Goal: Task Accomplishment & Management: Manage account settings

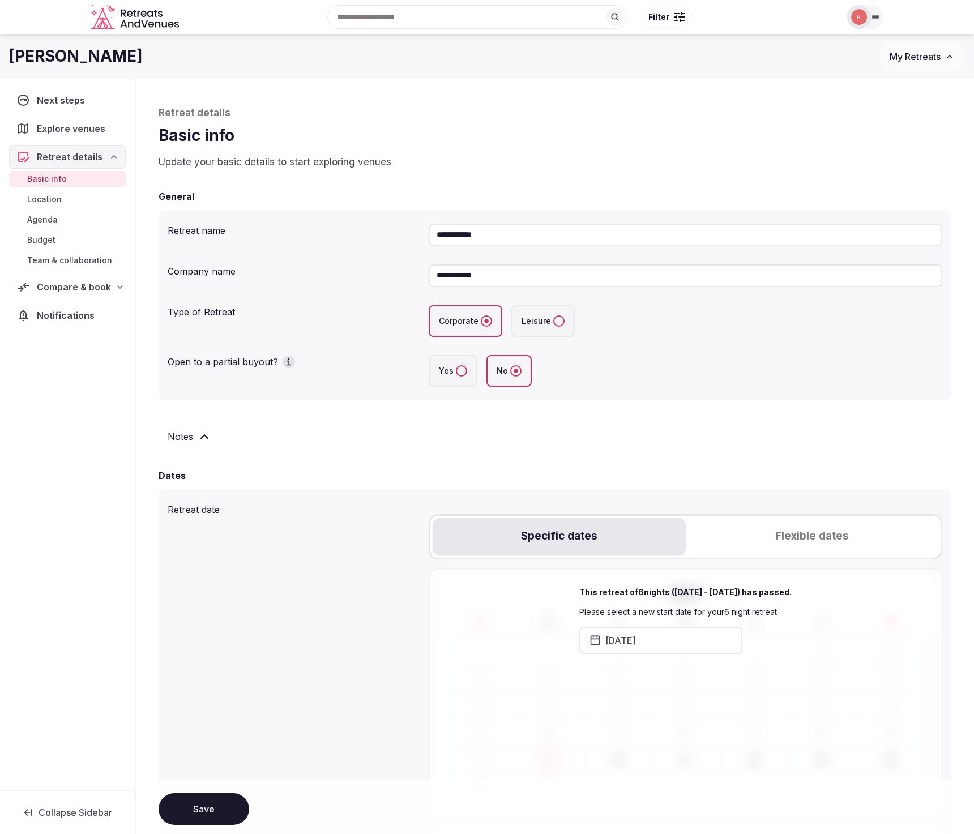
click at [913, 53] on span "My Retreats" at bounding box center [915, 56] width 51 height 11
click at [854, 97] on link "Test!!!" at bounding box center [892, 97] width 139 height 18
click at [90, 291] on span "Compare & book" at bounding box center [74, 287] width 74 height 14
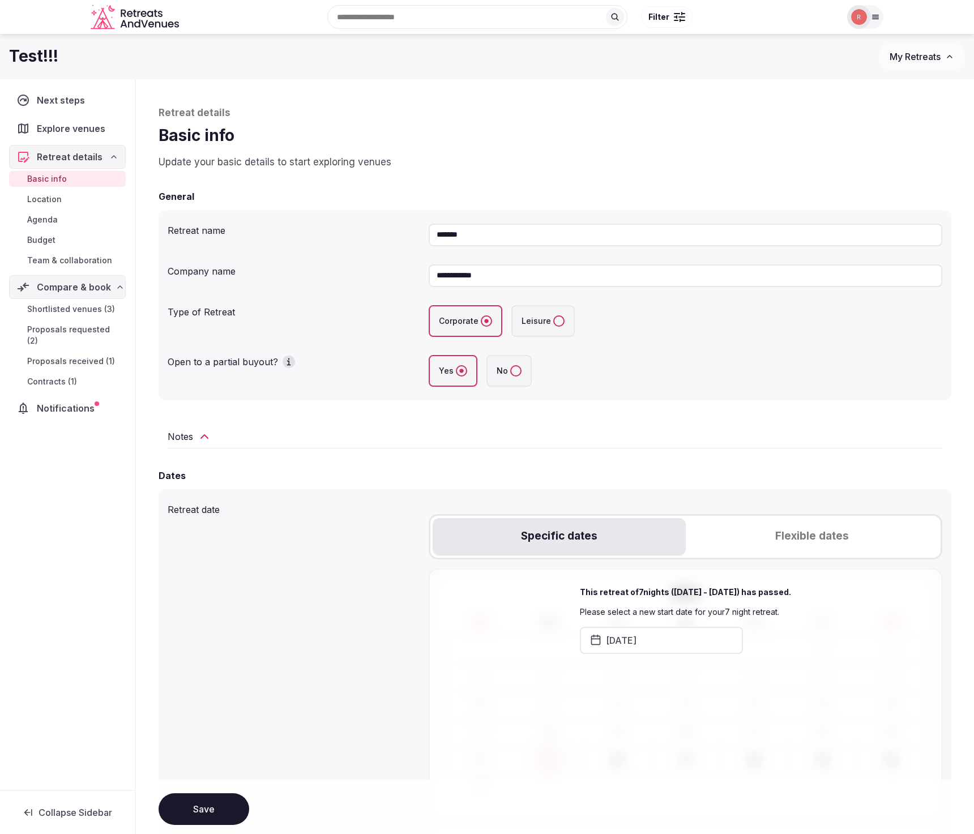
click at [83, 312] on span "Shortlisted venues (3)" at bounding box center [71, 309] width 88 height 11
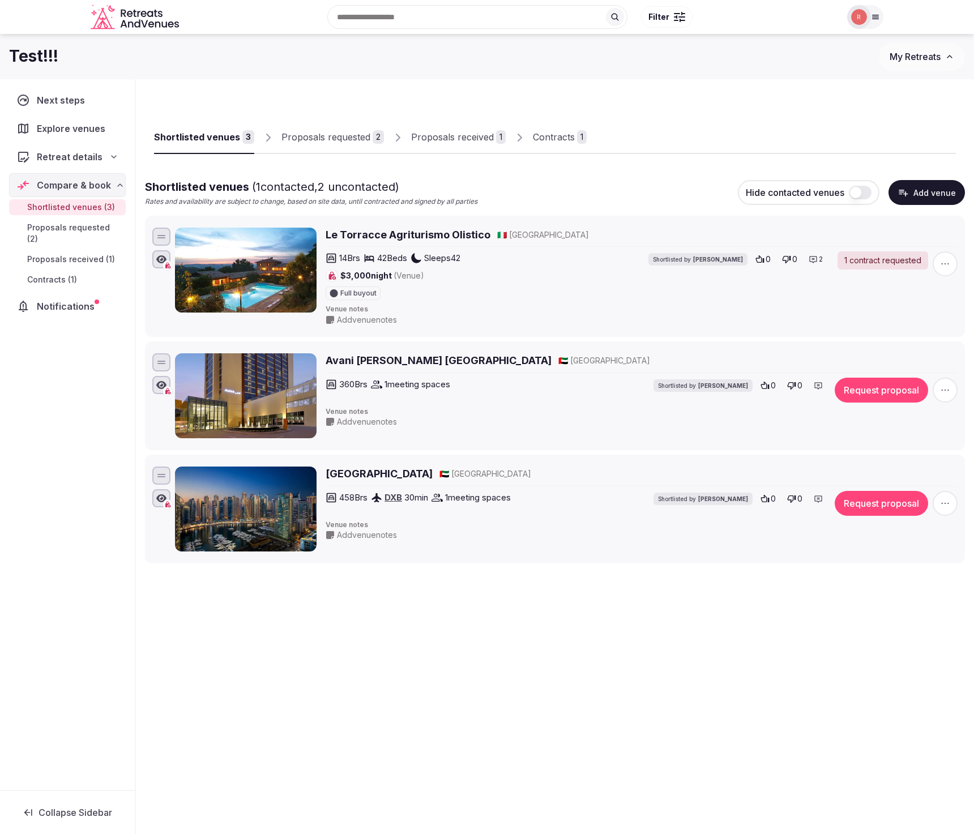
click at [325, 136] on div "Proposals requested" at bounding box center [326, 137] width 89 height 14
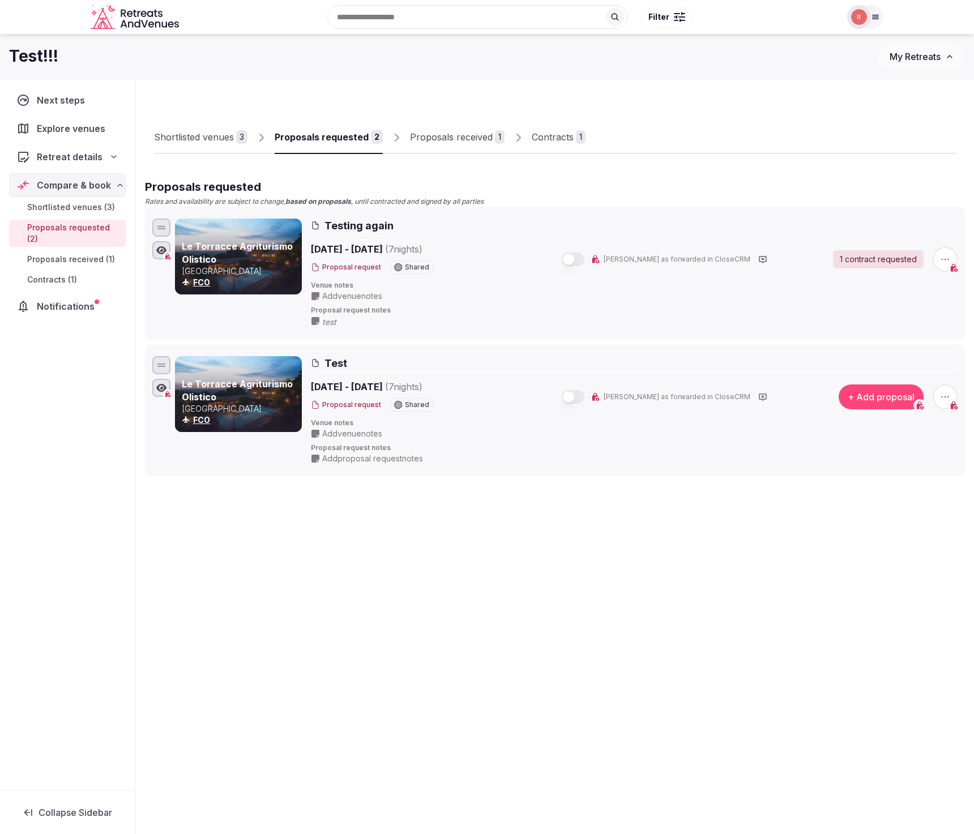
click at [458, 138] on div "Proposals received" at bounding box center [451, 137] width 83 height 14
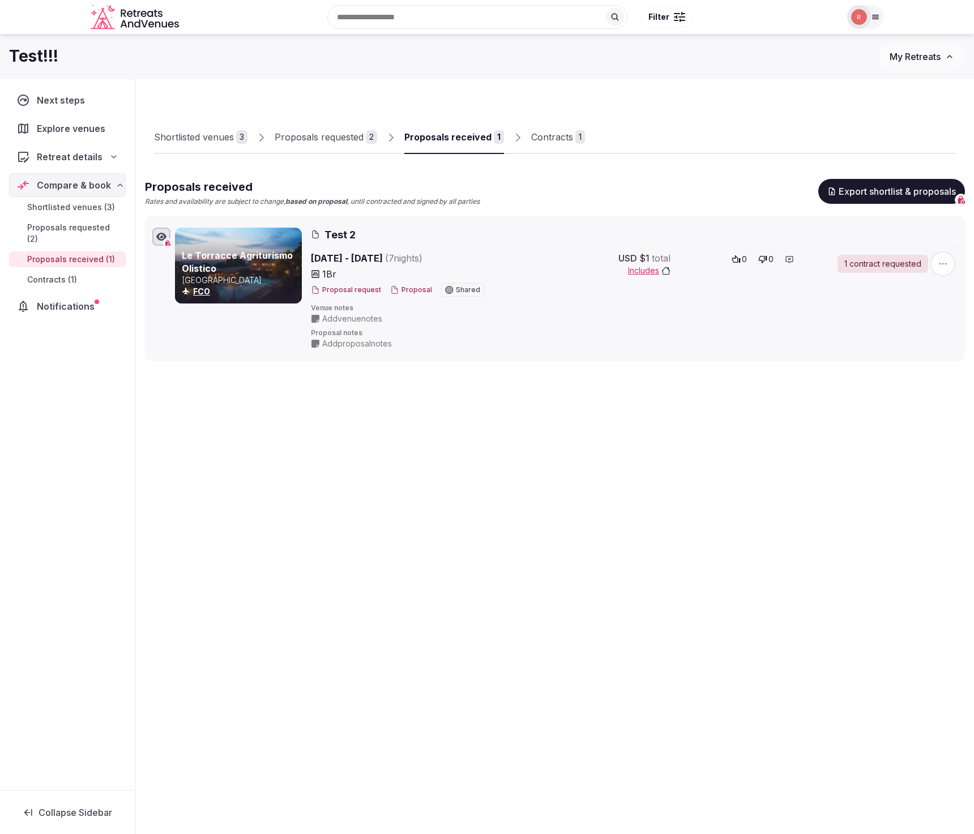
click at [538, 132] on div "Contracts" at bounding box center [552, 137] width 42 height 14
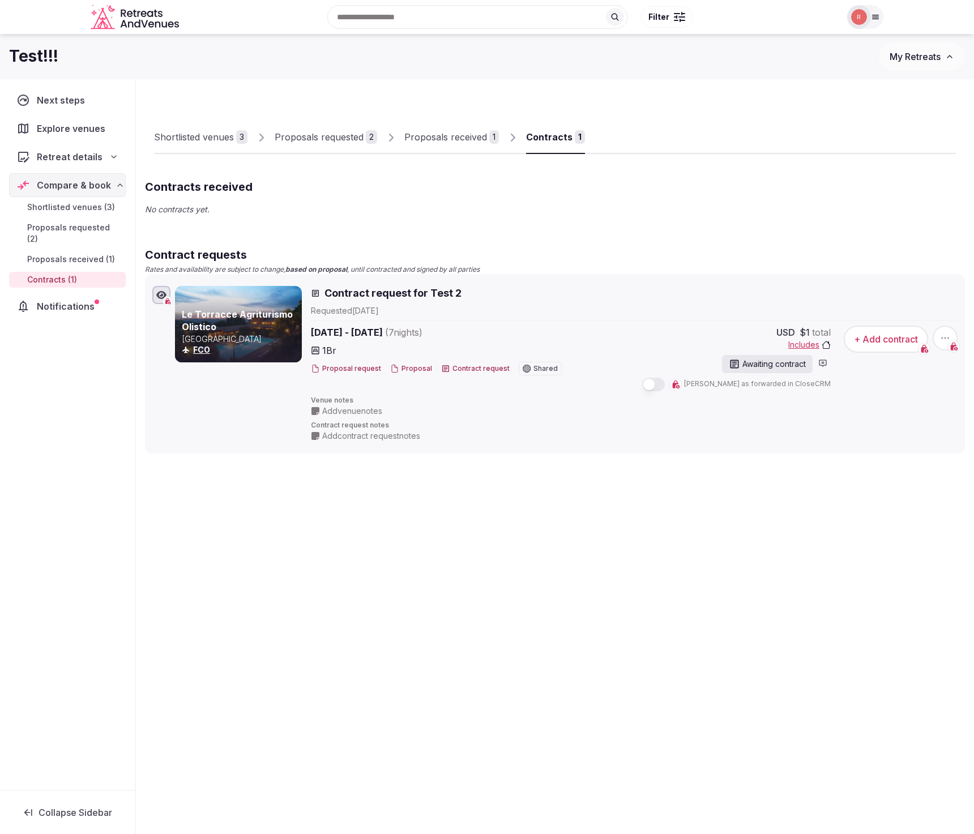
click at [404, 309] on div "Requested [DATE]" at bounding box center [634, 310] width 647 height 11
click at [456, 131] on div "Proposals received" at bounding box center [445, 137] width 83 height 14
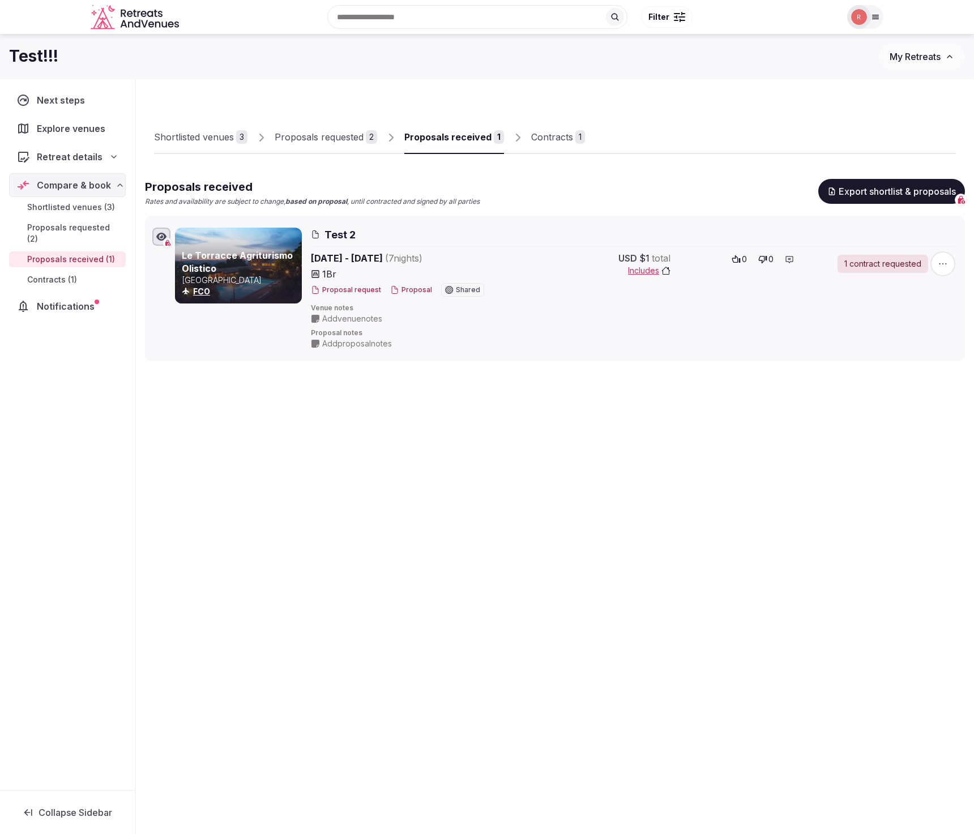
drag, startPoint x: 498, startPoint y: 523, endPoint x: 501, endPoint y: 504, distance: 20.0
click at [498, 522] on div "Shortlisted venues 3 Proposals requested 2 Proposals received 1 Contracts 1 Pro…" at bounding box center [555, 476] width 838 height 794
click at [413, 290] on button "Proposal" at bounding box center [411, 290] width 42 height 10
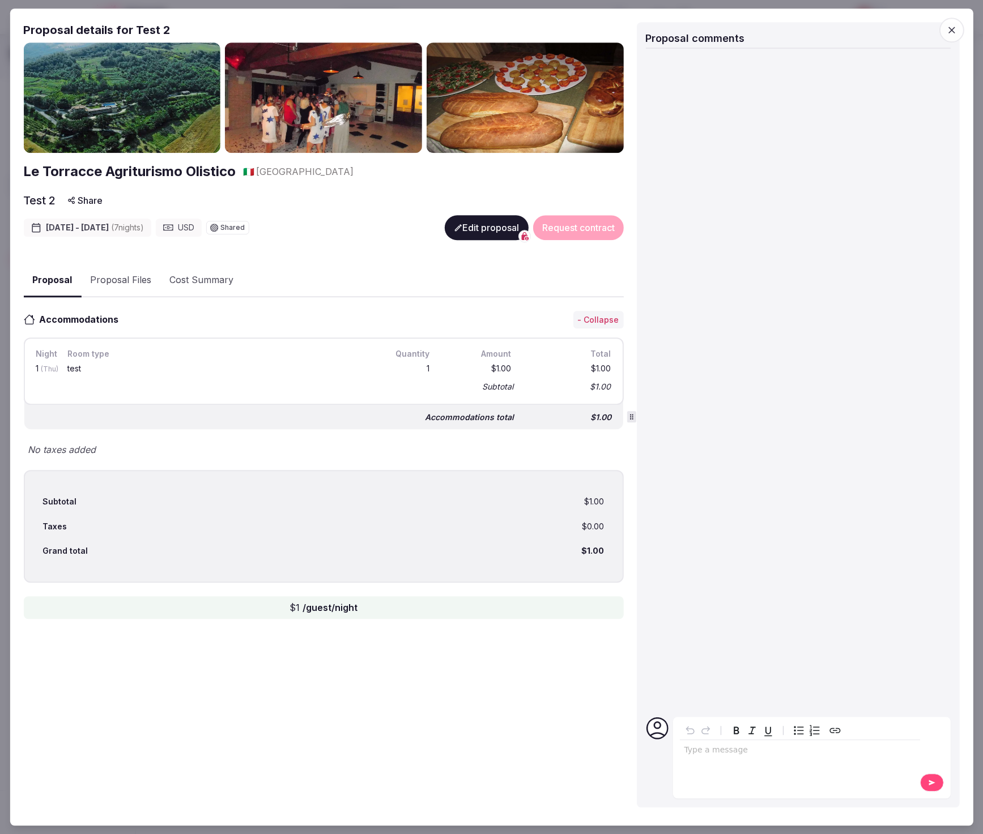
click at [461, 227] on button "Edit proposal" at bounding box center [486, 227] width 84 height 25
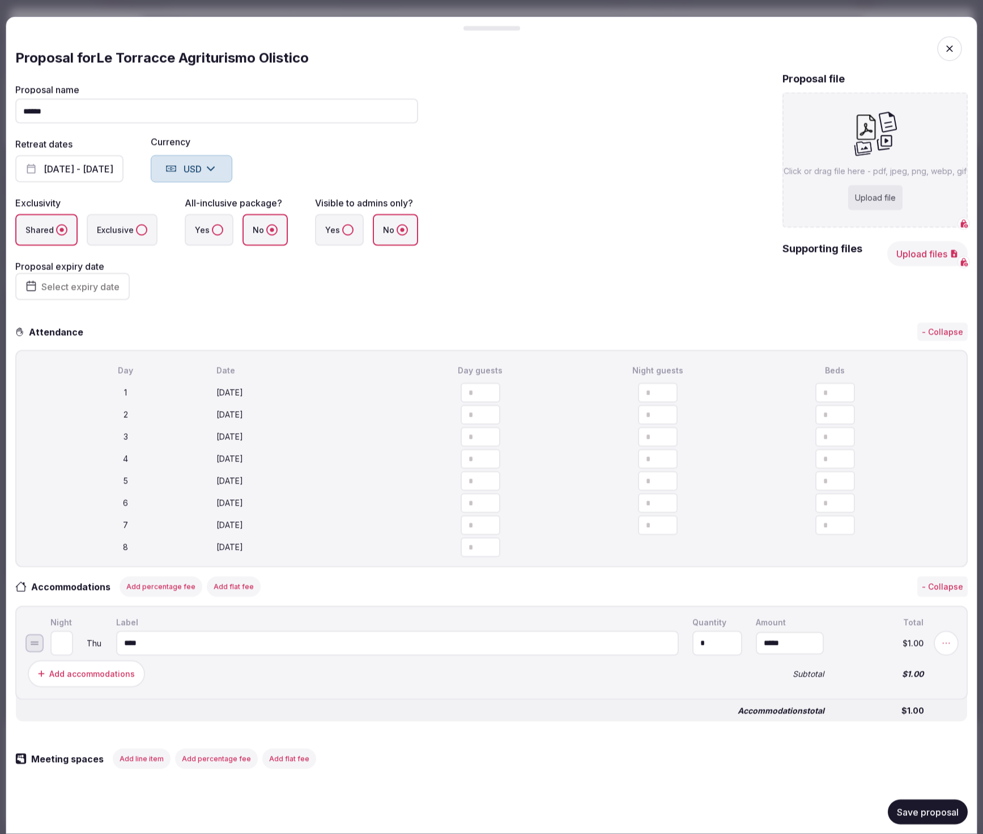
click at [69, 177] on button "[DATE] - [DATE]" at bounding box center [69, 168] width 108 height 27
click at [949, 47] on span "button" at bounding box center [949, 48] width 25 height 25
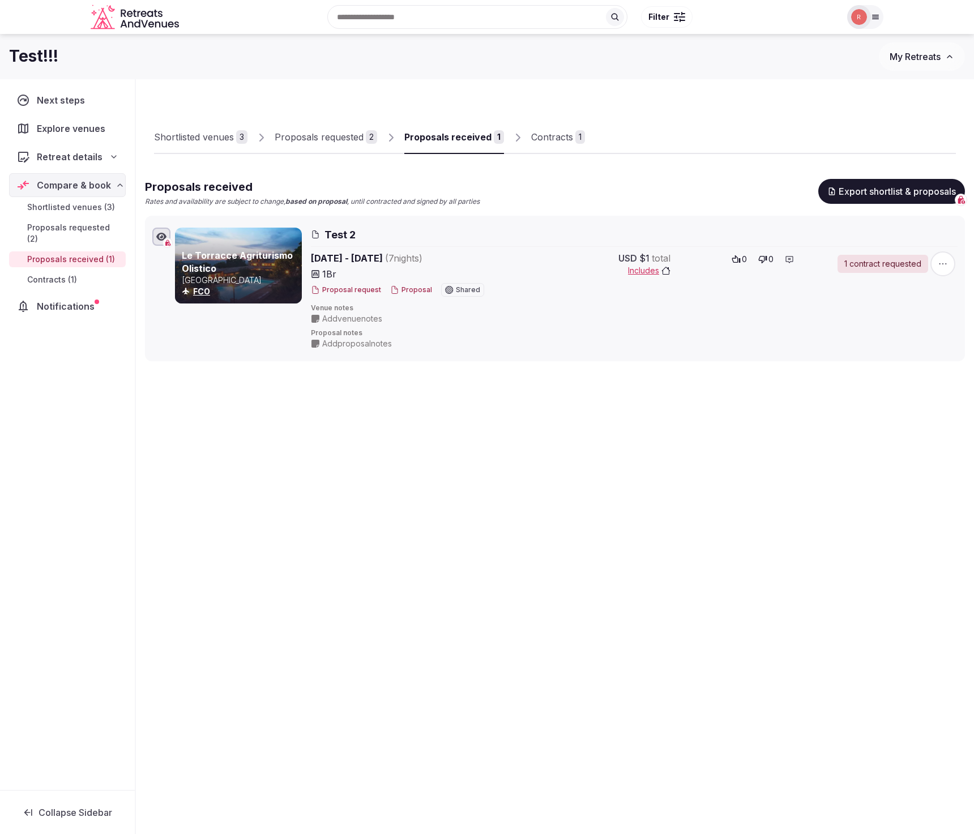
click at [390, 461] on div "Shortlisted venues 3 Proposals requested 2 Proposals received 1 Contracts 1 Pro…" at bounding box center [555, 279] width 838 height 400
click at [417, 291] on button "Proposal" at bounding box center [411, 290] width 42 height 10
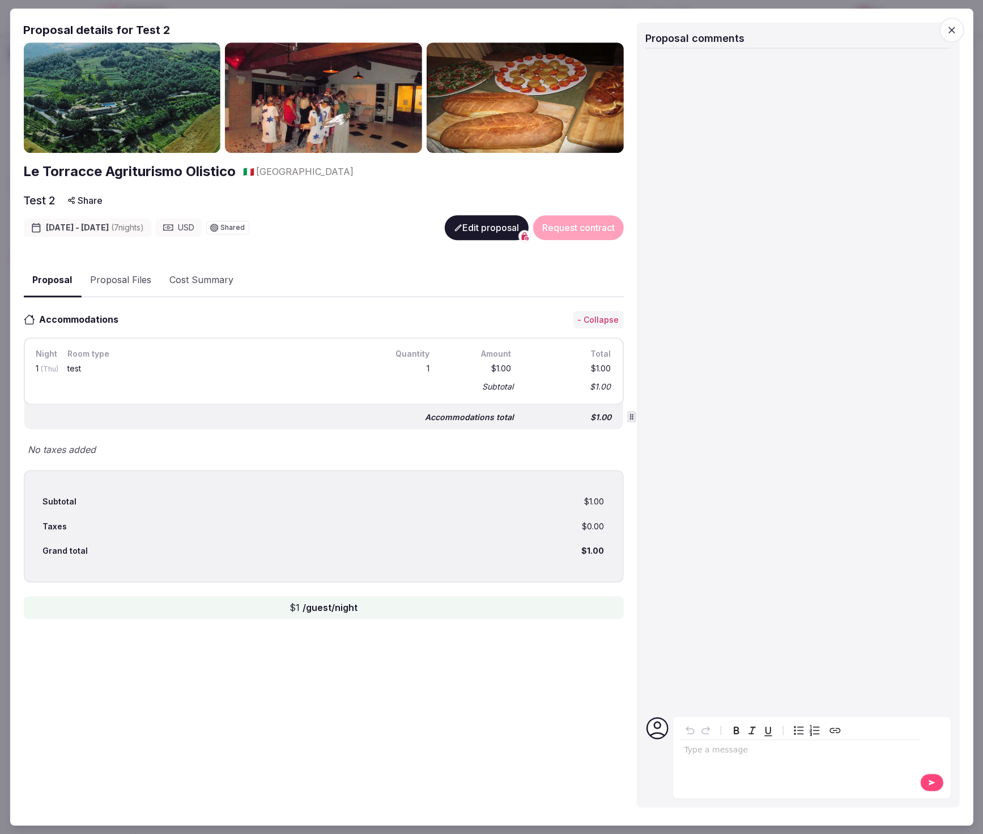
click at [484, 229] on button "Edit proposal" at bounding box center [486, 227] width 84 height 25
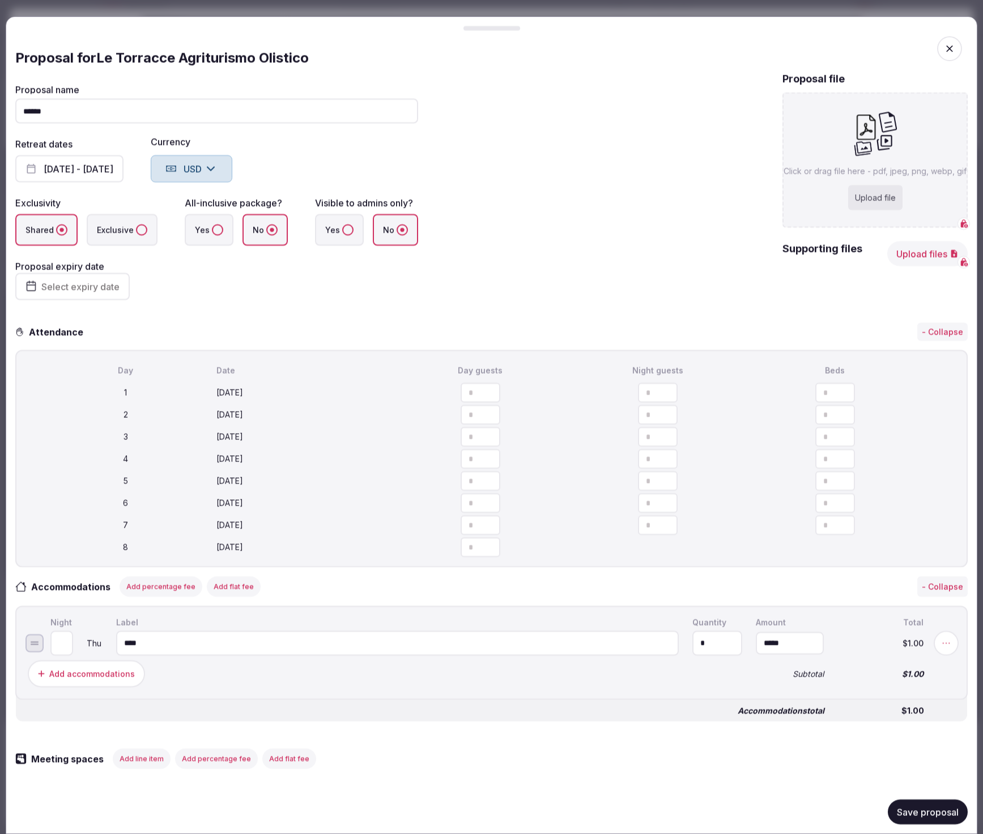
click at [75, 281] on span "Select expiry date" at bounding box center [80, 286] width 78 height 11
click at [73, 454] on button "26" at bounding box center [79, 454] width 16 height 16
click at [923, 815] on button "Save proposal" at bounding box center [928, 812] width 80 height 25
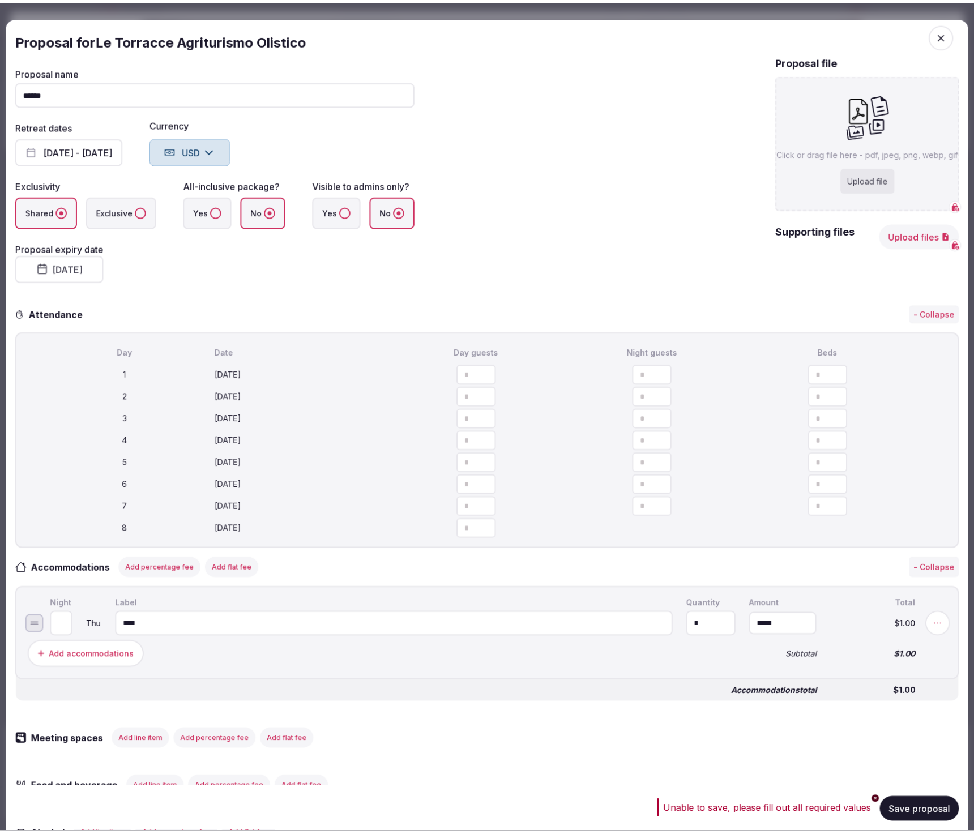
scroll to position [14, 0]
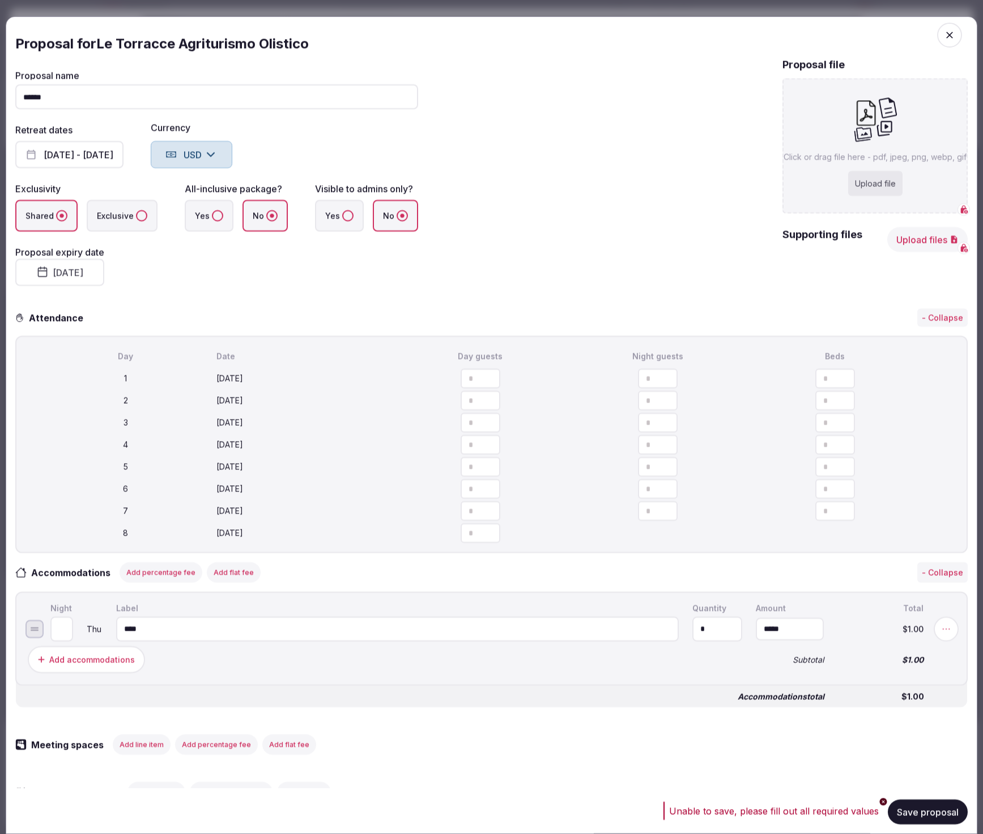
click at [470, 372] on input "number" at bounding box center [481, 379] width 40 height 20
type input "**"
click at [642, 381] on input "number" at bounding box center [658, 379] width 40 height 20
type input "**"
click at [826, 375] on input "number" at bounding box center [835, 379] width 40 height 20
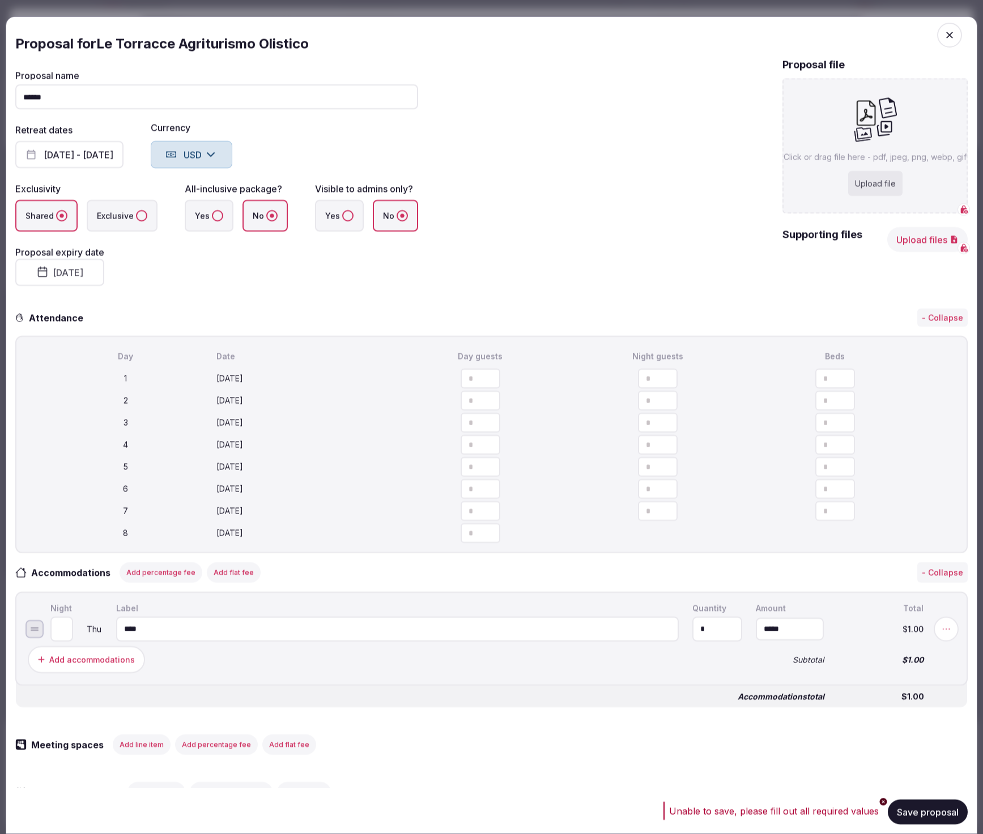
type input "**"
click at [926, 372] on span "button" at bounding box center [931, 378] width 25 height 25
type input "**"
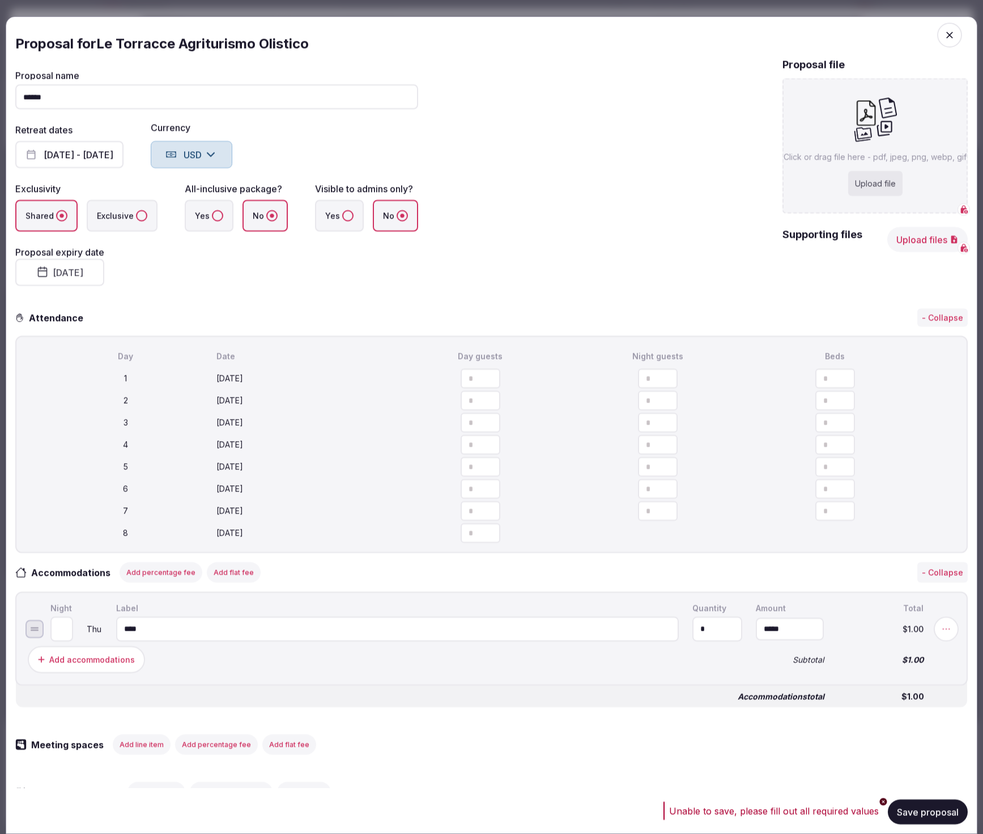
type input "**"
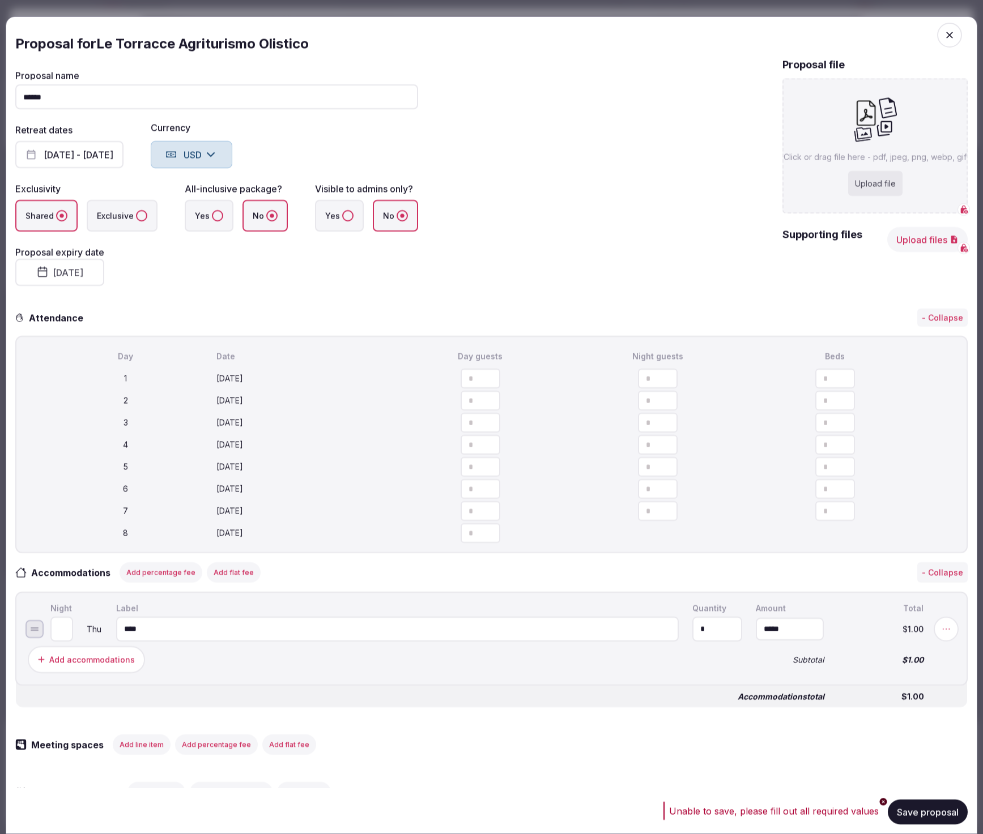
type input "**"
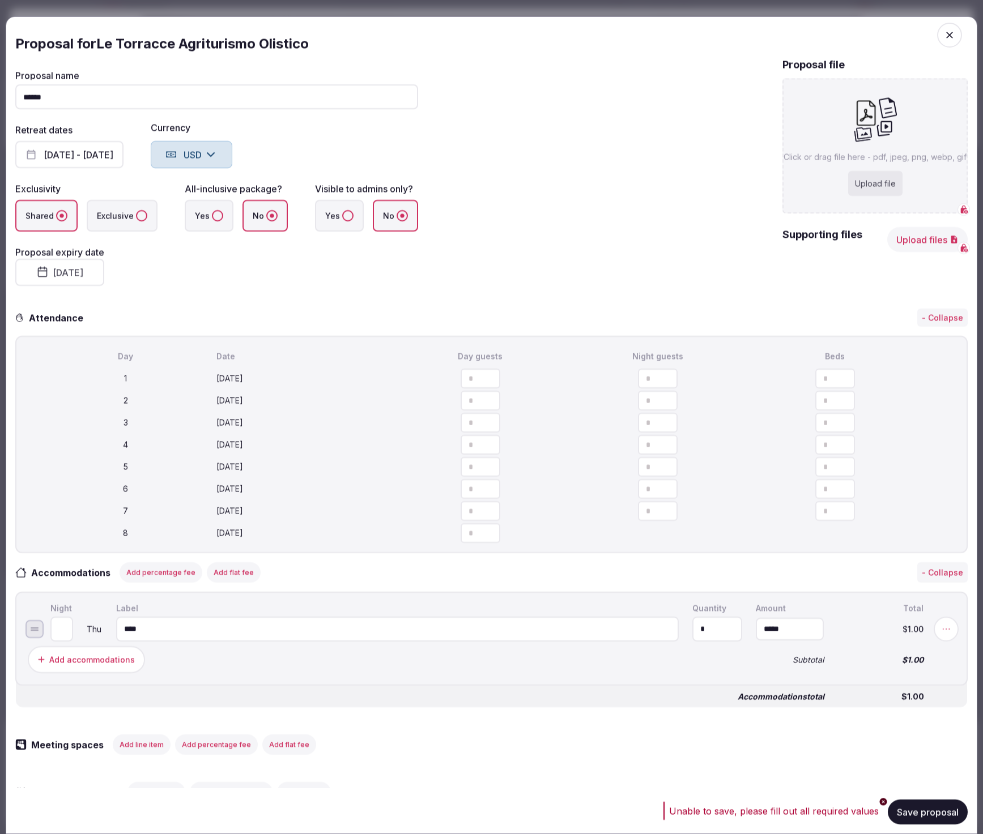
type input "**"
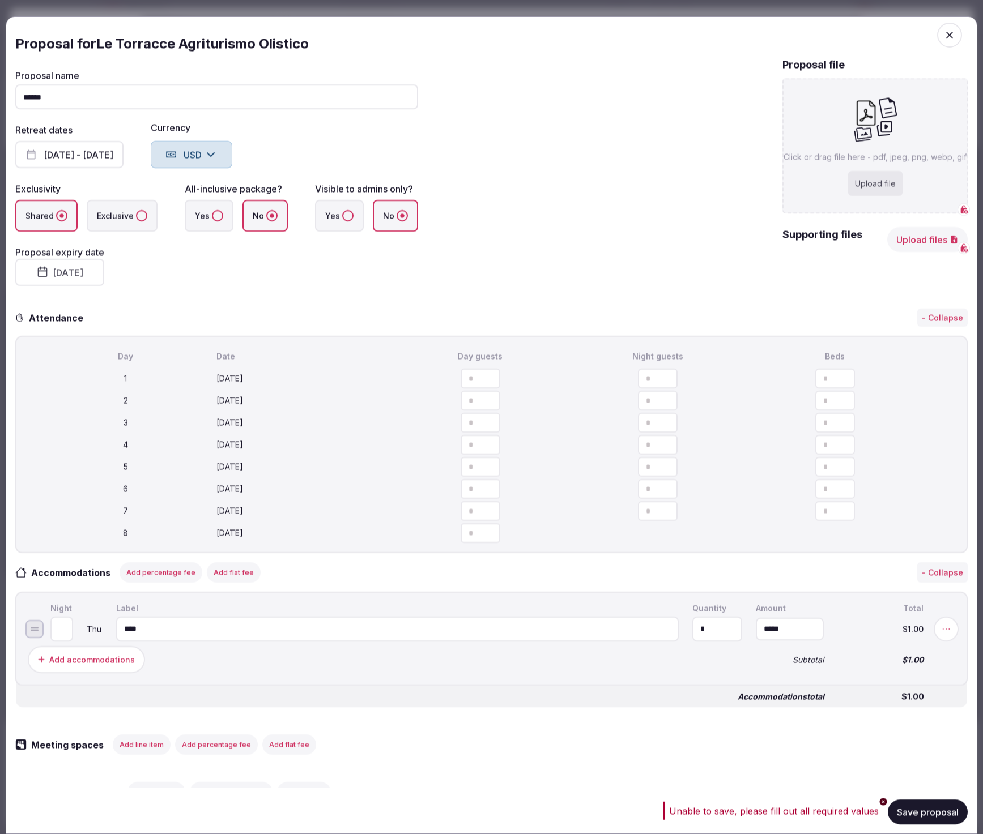
type input "**"
click at [911, 805] on button "Save proposal" at bounding box center [928, 812] width 80 height 25
click at [112, 151] on button "[DATE] - [DATE]" at bounding box center [69, 154] width 108 height 27
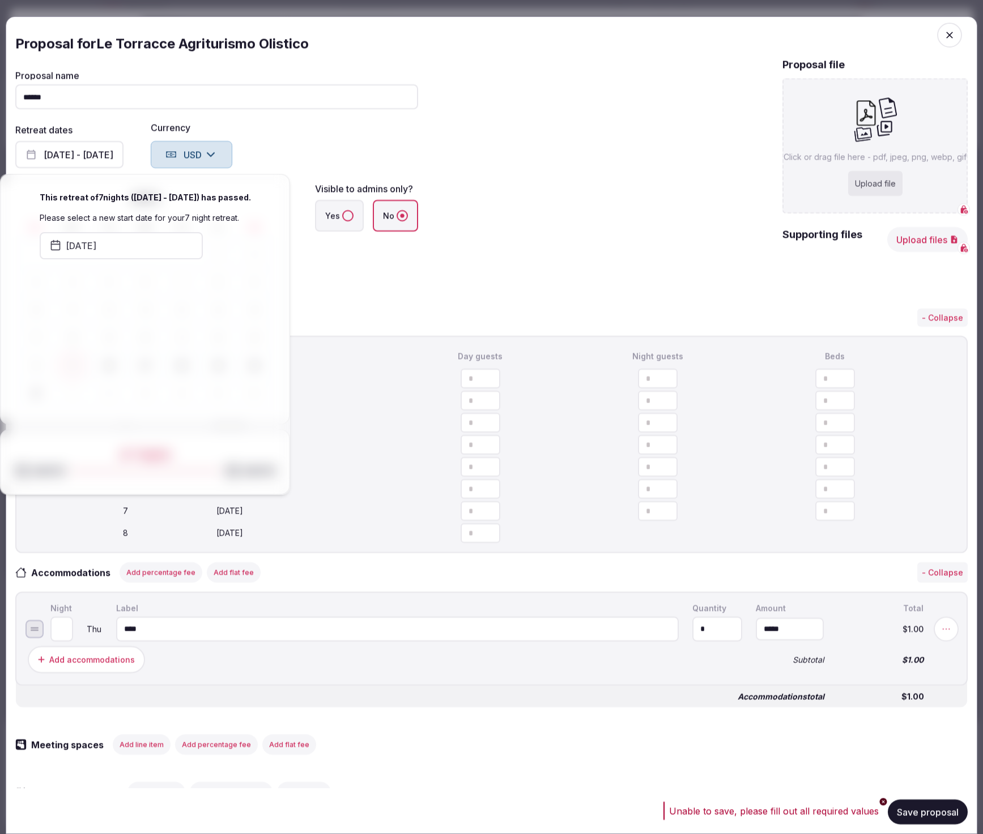
click at [138, 246] on button "[DATE]" at bounding box center [121, 245] width 163 height 27
click at [353, 170] on icon "Go to the Next Month" at bounding box center [350, 170] width 14 height 14
click at [351, 171] on div "[DATE] Sun Mon Tue Wed Thu Fri Sat 29 30 1 2 3 4 5 6 7 8 9 10 11 12 13 14 15 16…" at bounding box center [280, 246] width 163 height 178
click at [351, 158] on icon "Go to the Next Month" at bounding box center [350, 160] width 14 height 14
click at [242, 233] on button "1" at bounding box center [244, 232] width 16 height 16
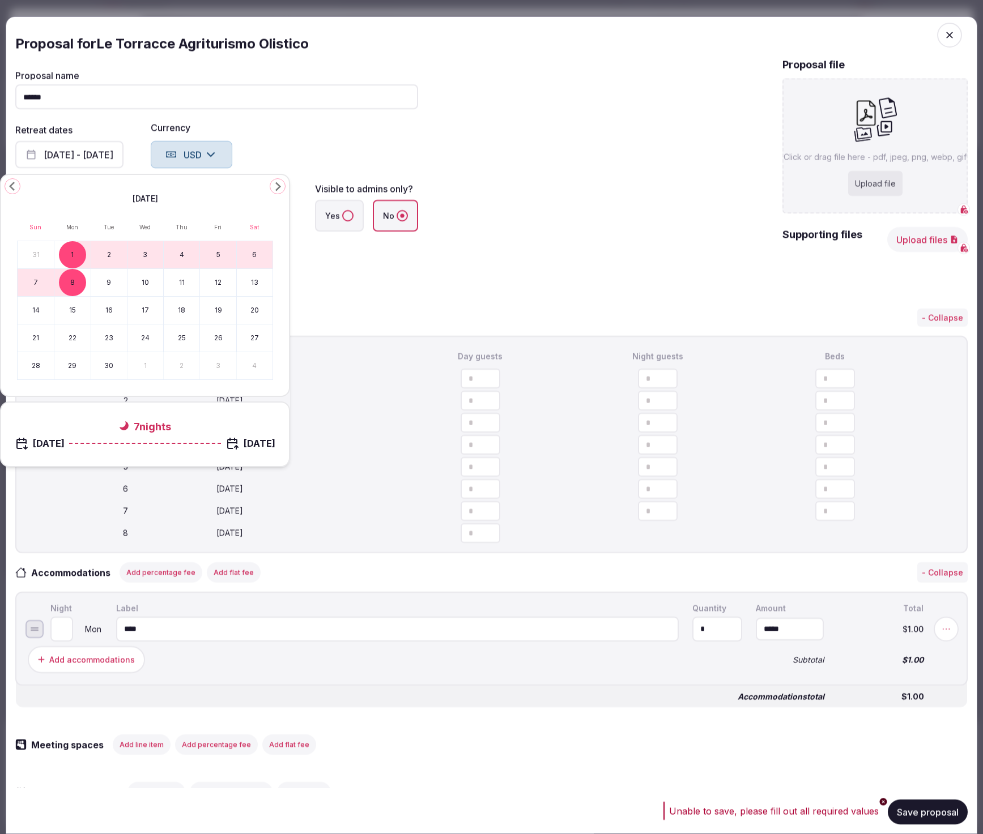
click at [924, 805] on button "Save proposal" at bounding box center [928, 812] width 80 height 25
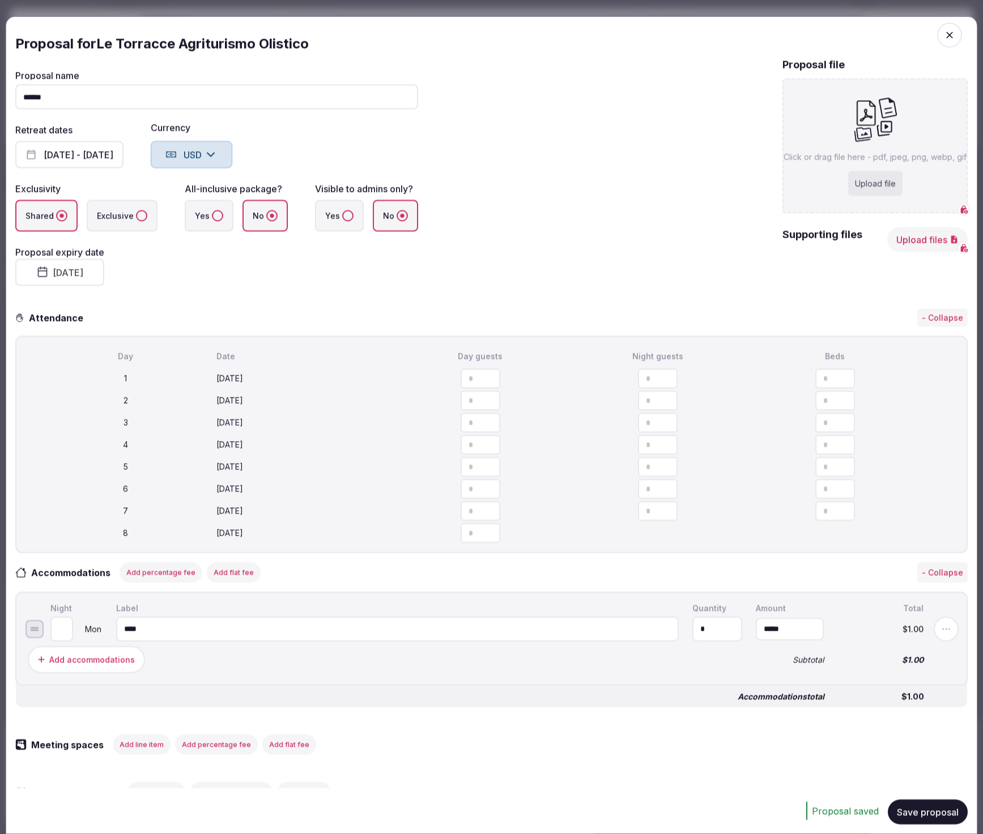
click at [944, 34] on icon "button" at bounding box center [949, 34] width 11 height 11
